Goal: Complete application form

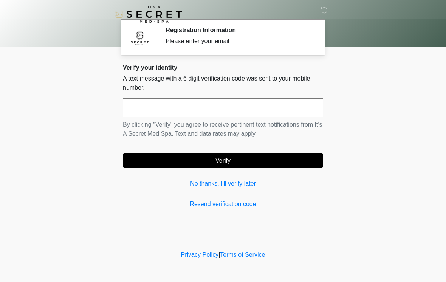
click at [273, 113] on input "text" at bounding box center [223, 107] width 200 height 19
type input "******"
click at [282, 163] on button "Verify" at bounding box center [223, 161] width 200 height 14
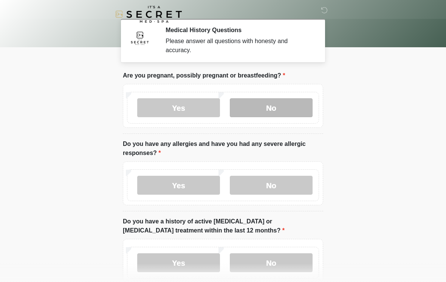
click at [277, 101] on label "No" at bounding box center [271, 107] width 83 height 19
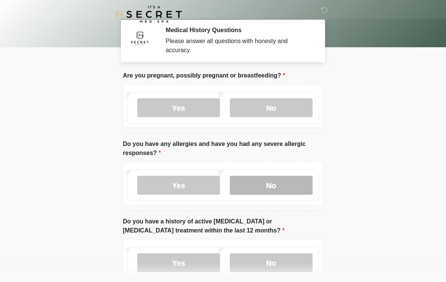
click at [277, 190] on label "No" at bounding box center [271, 185] width 83 height 19
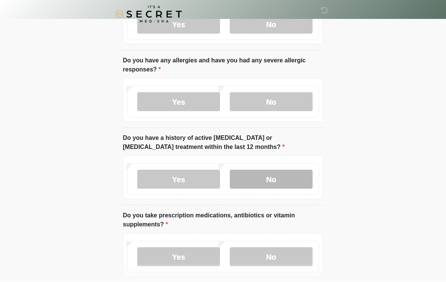
click at [278, 182] on label "No" at bounding box center [271, 179] width 83 height 19
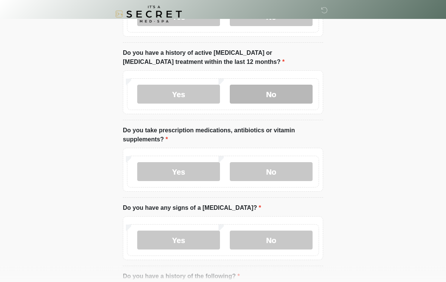
scroll to position [169, 0]
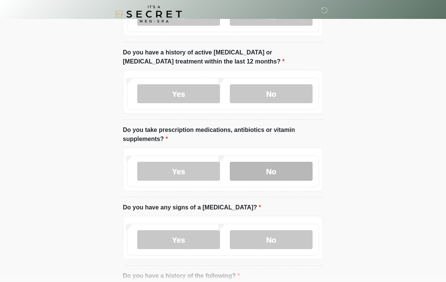
click at [289, 172] on label "No" at bounding box center [271, 171] width 83 height 19
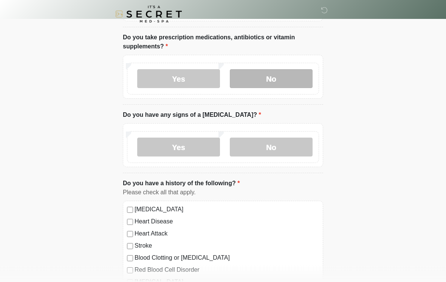
scroll to position [262, 0]
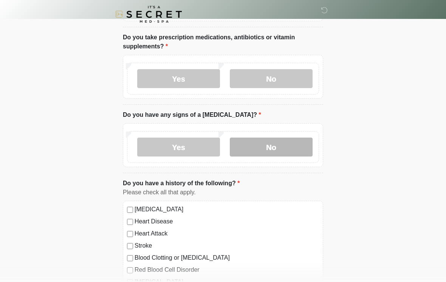
click at [277, 146] on label "No" at bounding box center [271, 147] width 83 height 19
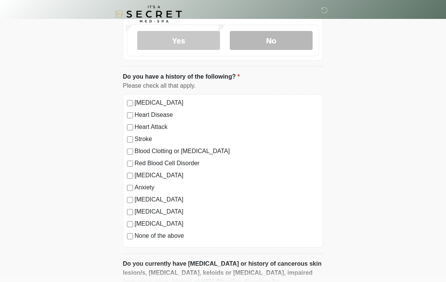
scroll to position [368, 0]
click at [136, 232] on label "None of the above" at bounding box center [227, 235] width 185 height 9
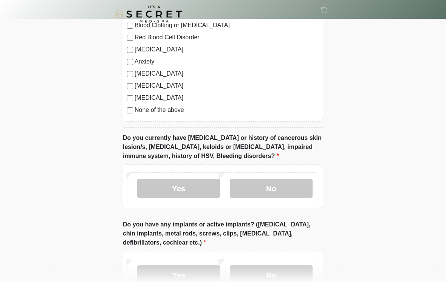
scroll to position [498, 0]
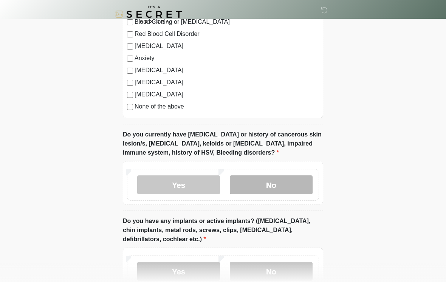
click at [283, 185] on label "No" at bounding box center [271, 185] width 83 height 19
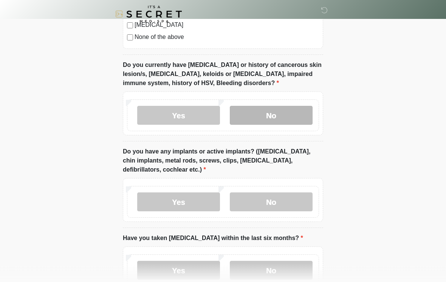
scroll to position [592, 0]
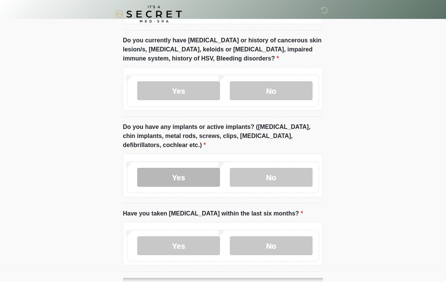
click at [181, 180] on label "Yes" at bounding box center [178, 177] width 83 height 19
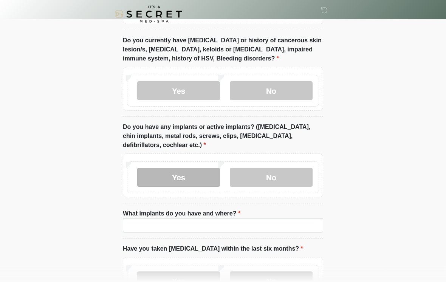
scroll to position [592, 0]
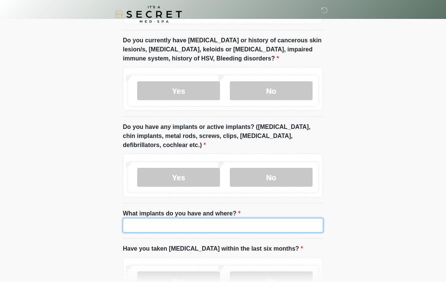
click at [237, 221] on input "What implants do you have and where?" at bounding box center [223, 225] width 200 height 14
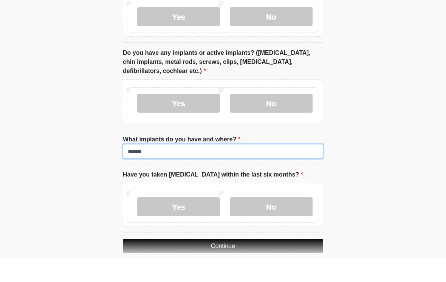
scroll to position [676, 0]
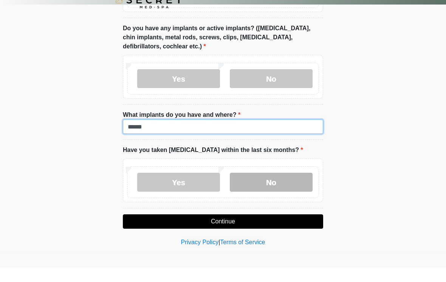
type input "******"
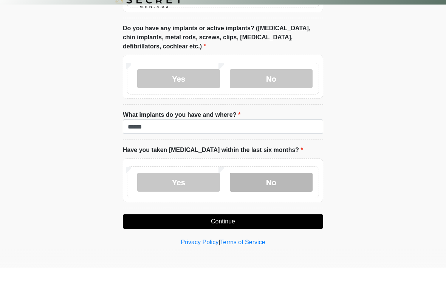
click at [278, 187] on label "No" at bounding box center [271, 196] width 83 height 19
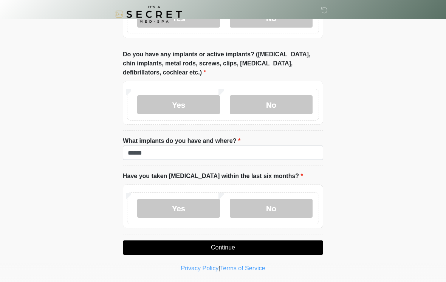
click at [292, 241] on button "Continue" at bounding box center [223, 248] width 200 height 14
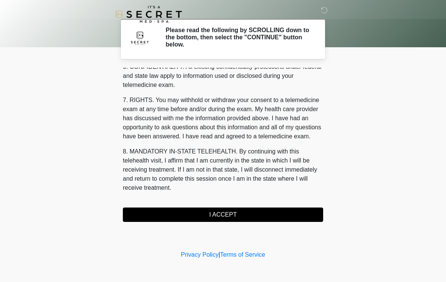
scroll to position [308, 0]
click at [243, 210] on button "I ACCEPT" at bounding box center [223, 215] width 200 height 14
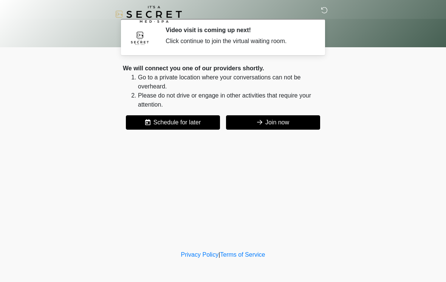
click at [322, 14] on icon at bounding box center [324, 10] width 7 height 7
